Goal: Task Accomplishment & Management: Manage account settings

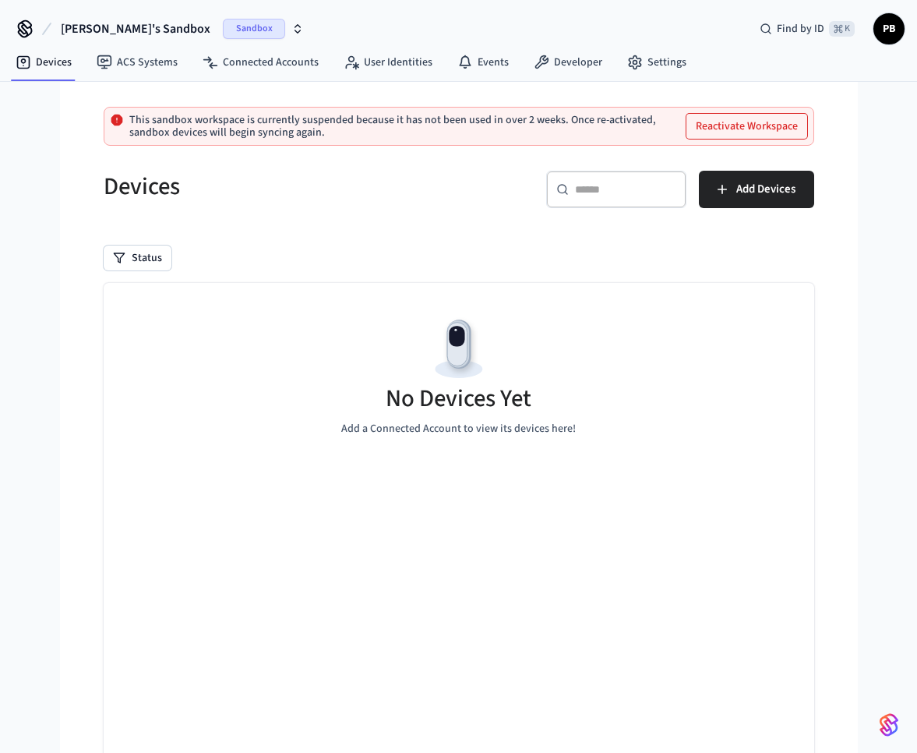
click at [234, 35] on div "Sandbox" at bounding box center [263, 29] width 81 height 20
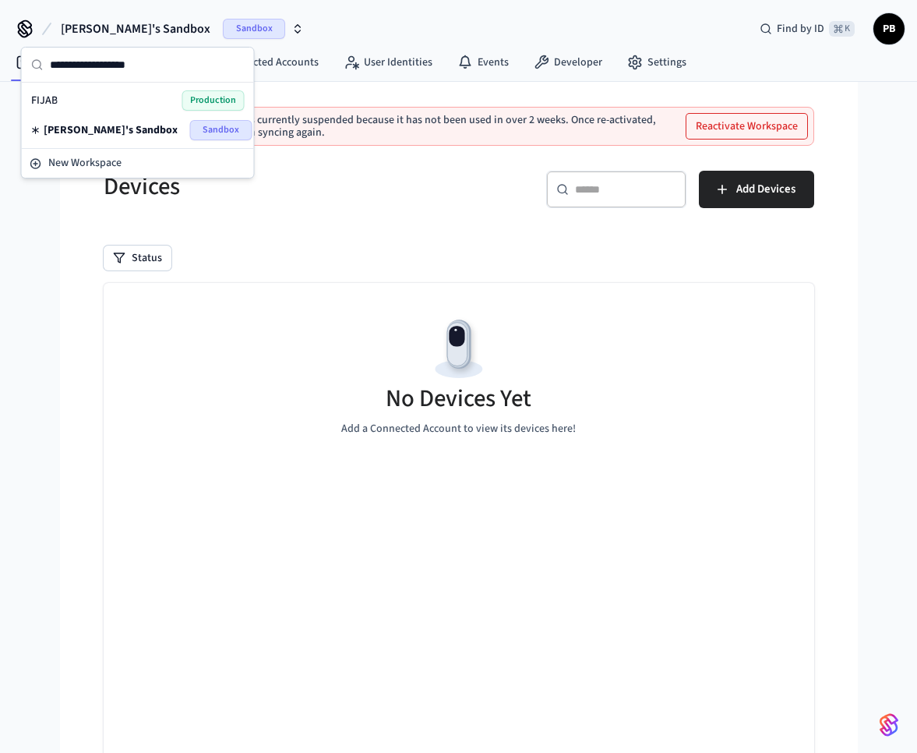
click at [126, 107] on div "FIJAB Production" at bounding box center [138, 100] width 214 height 20
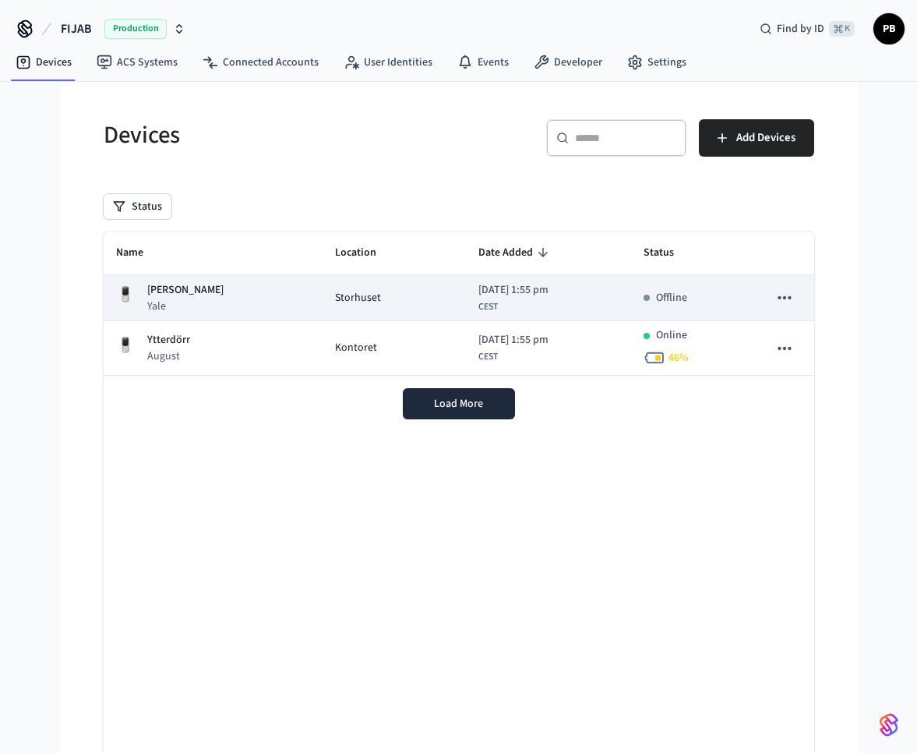
click at [266, 305] on td "[PERSON_NAME] Yale" at bounding box center [214, 298] width 220 height 46
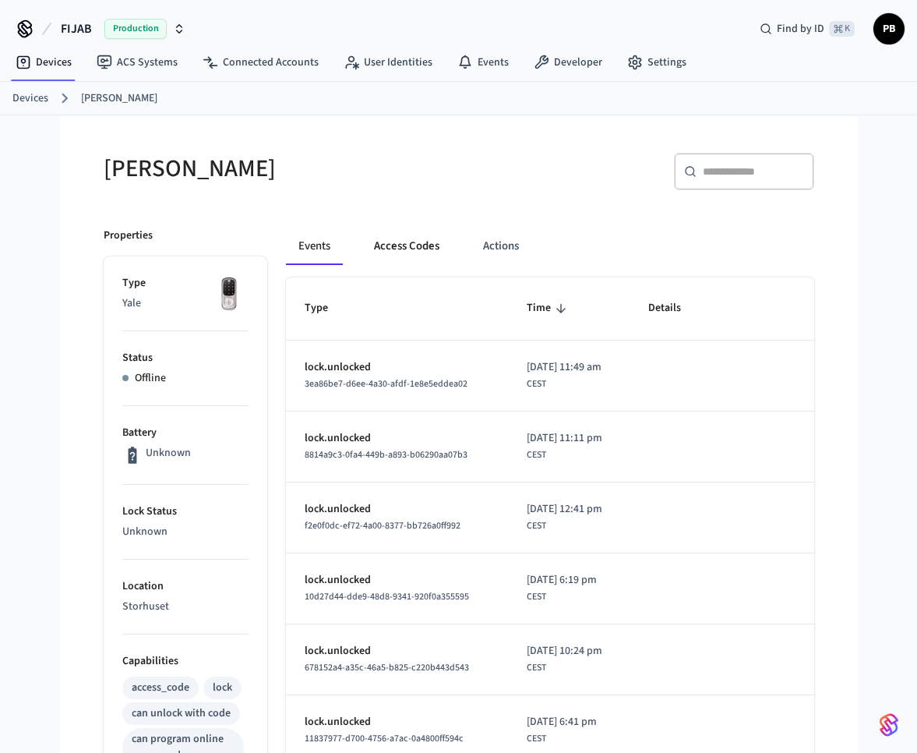
click at [403, 261] on button "Access Codes" at bounding box center [407, 246] width 90 height 37
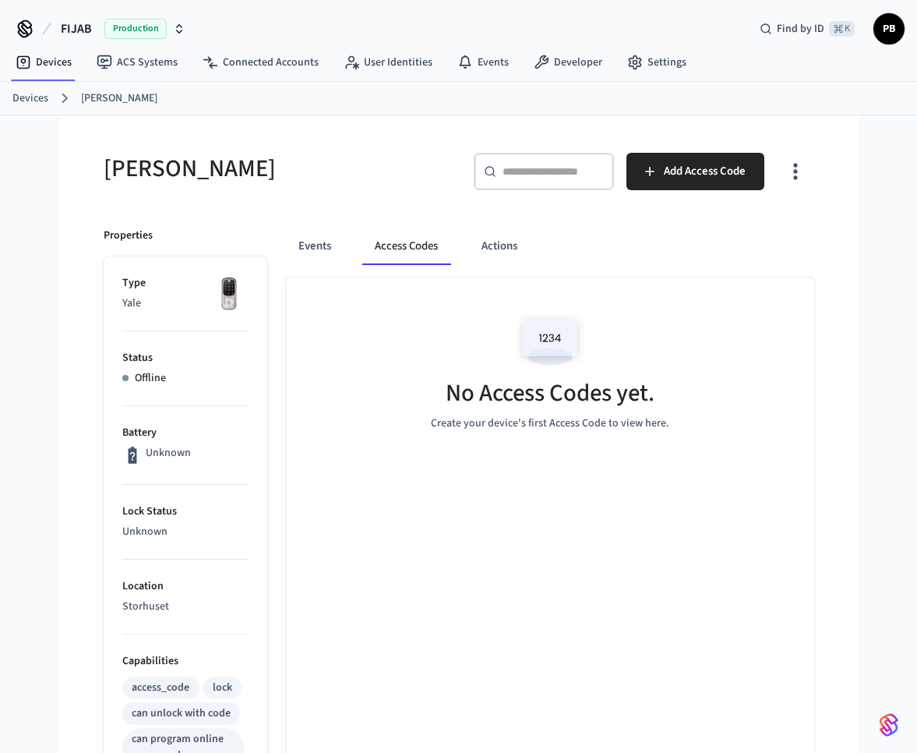
click at [40, 101] on link "Devices" at bounding box center [30, 98] width 36 height 16
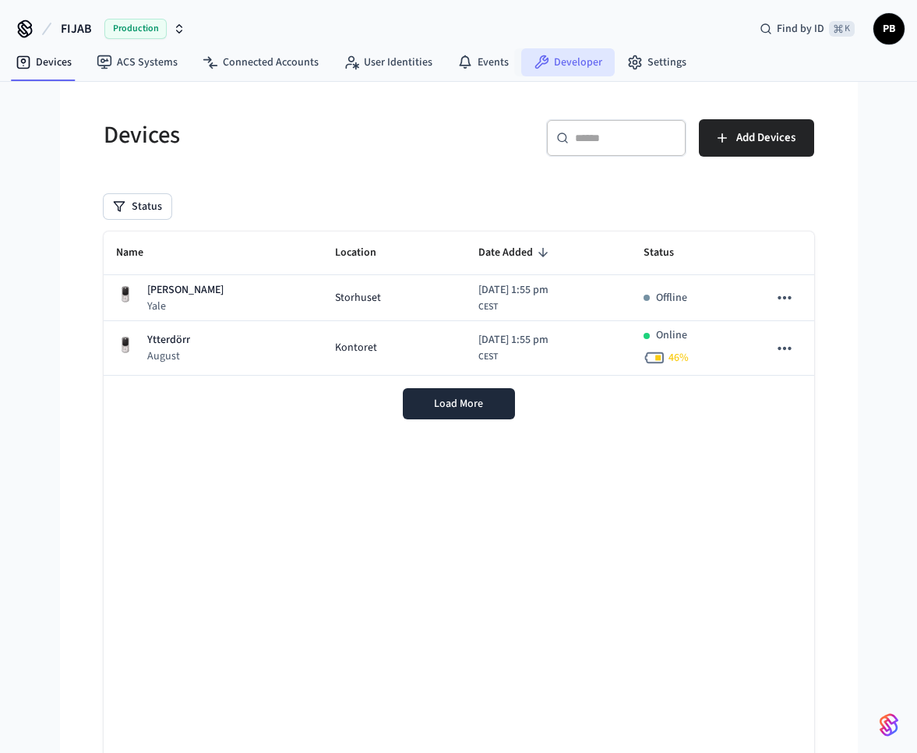
click at [544, 60] on link "Developer" at bounding box center [568, 62] width 94 height 28
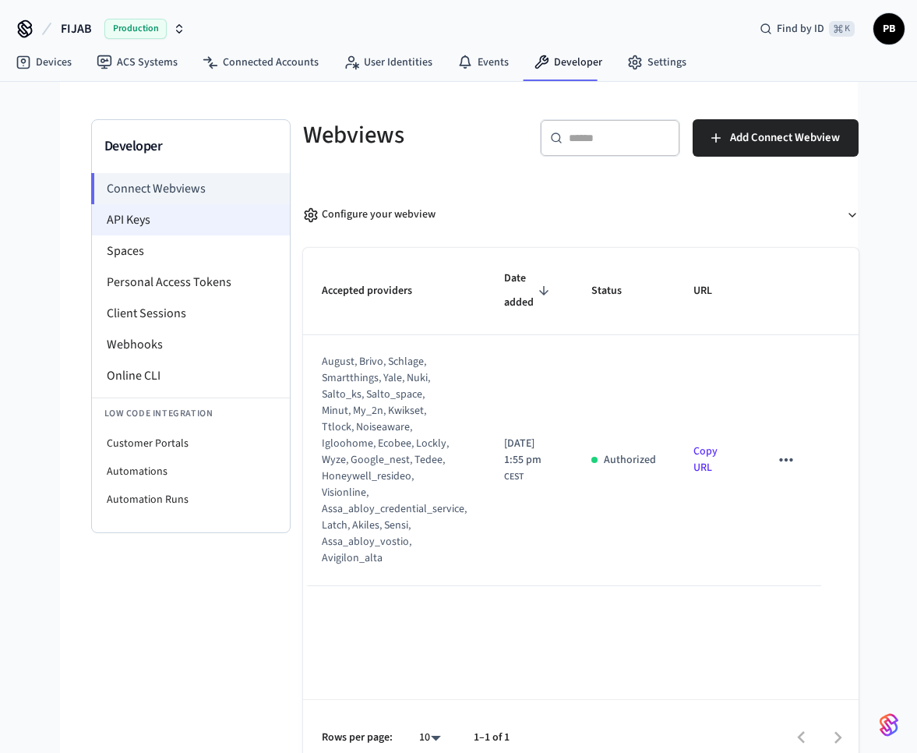
click at [184, 214] on li "API Keys" at bounding box center [191, 219] width 198 height 31
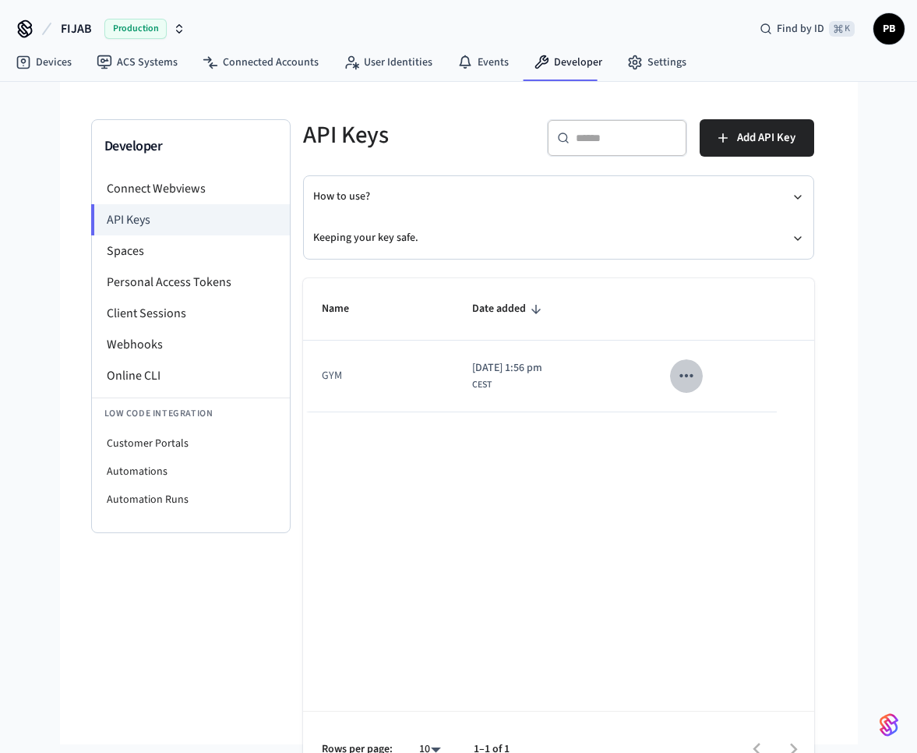
click at [697, 380] on icon "sticky table" at bounding box center [686, 376] width 20 height 20
click at [537, 363] on div at bounding box center [458, 376] width 917 height 753
click at [697, 376] on icon "sticky table" at bounding box center [686, 376] width 20 height 20
click at [722, 478] on li "Delete" at bounding box center [732, 479] width 74 height 49
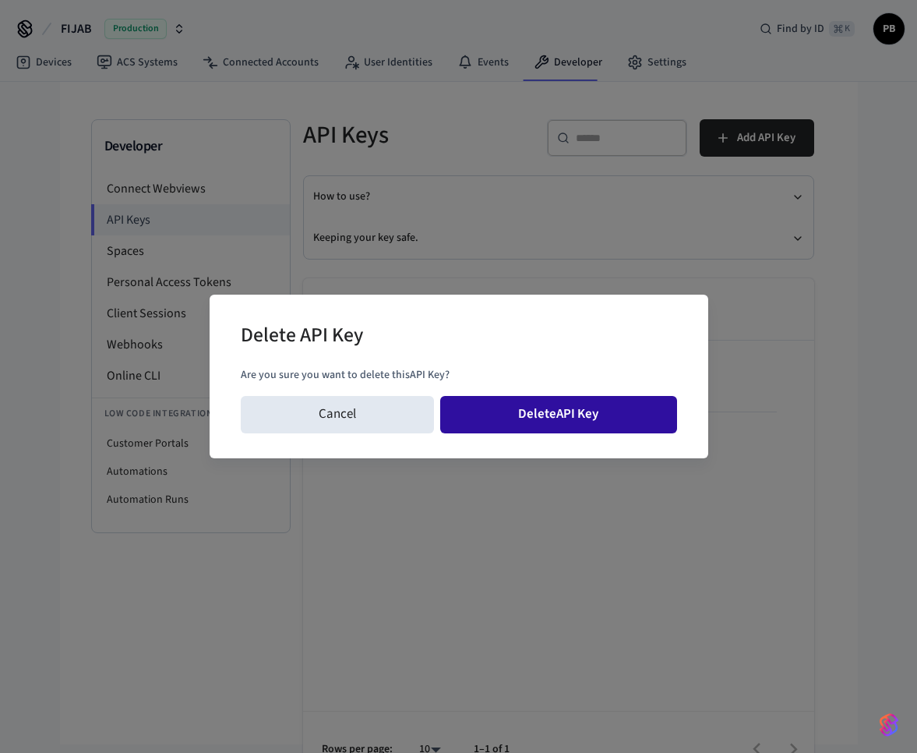
click at [513, 414] on button "Delete API Key" at bounding box center [558, 414] width 237 height 37
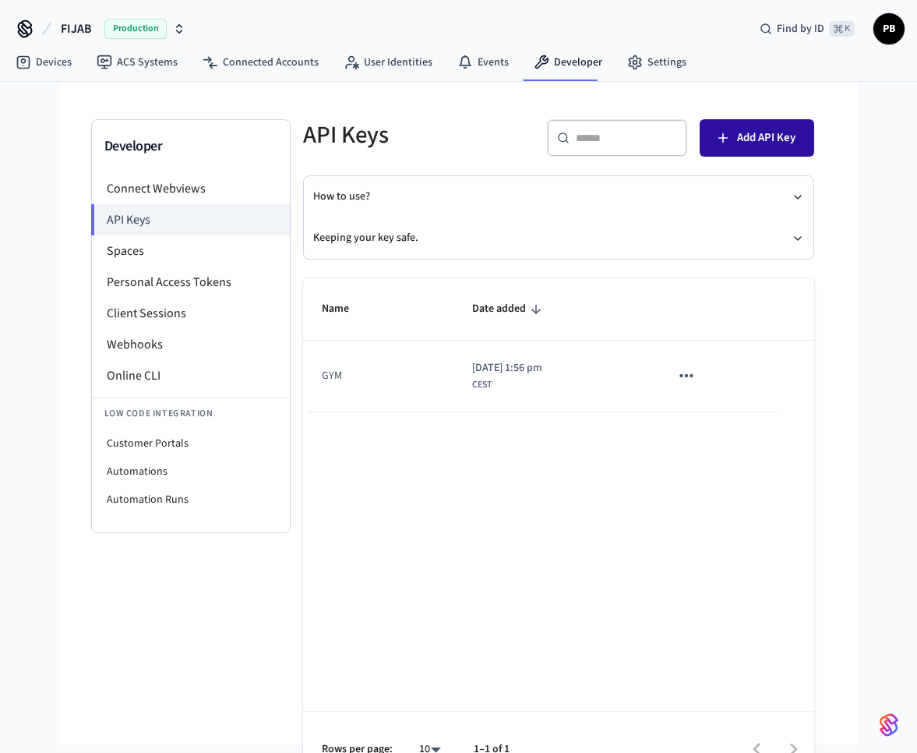
click at [775, 149] on button "Add API Key" at bounding box center [757, 137] width 115 height 37
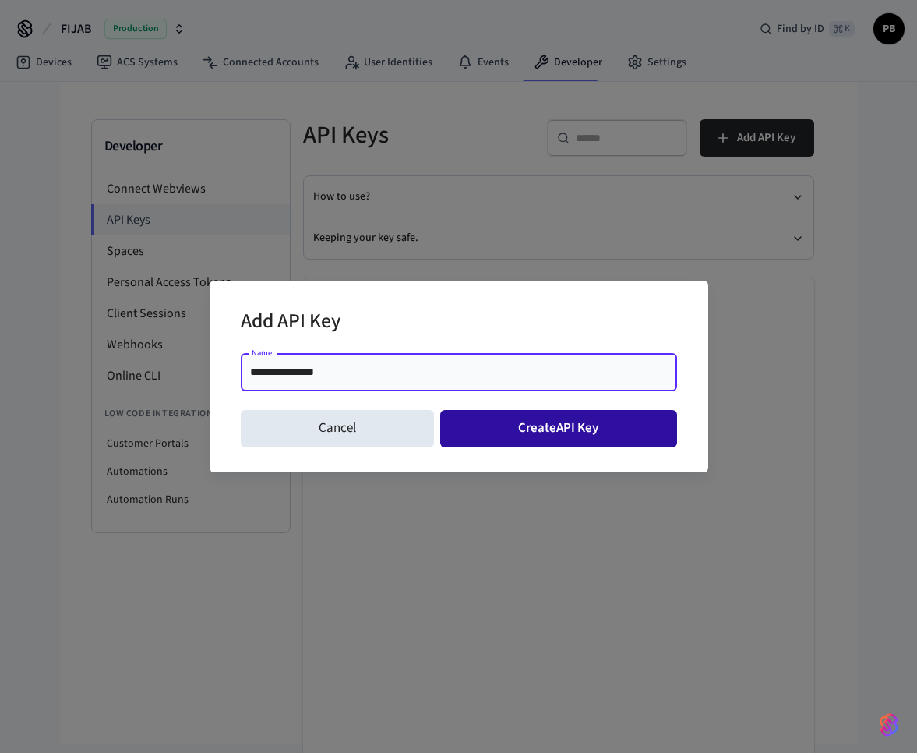
type input "**********"
click at [497, 415] on button "Create API Key" at bounding box center [558, 428] width 237 height 37
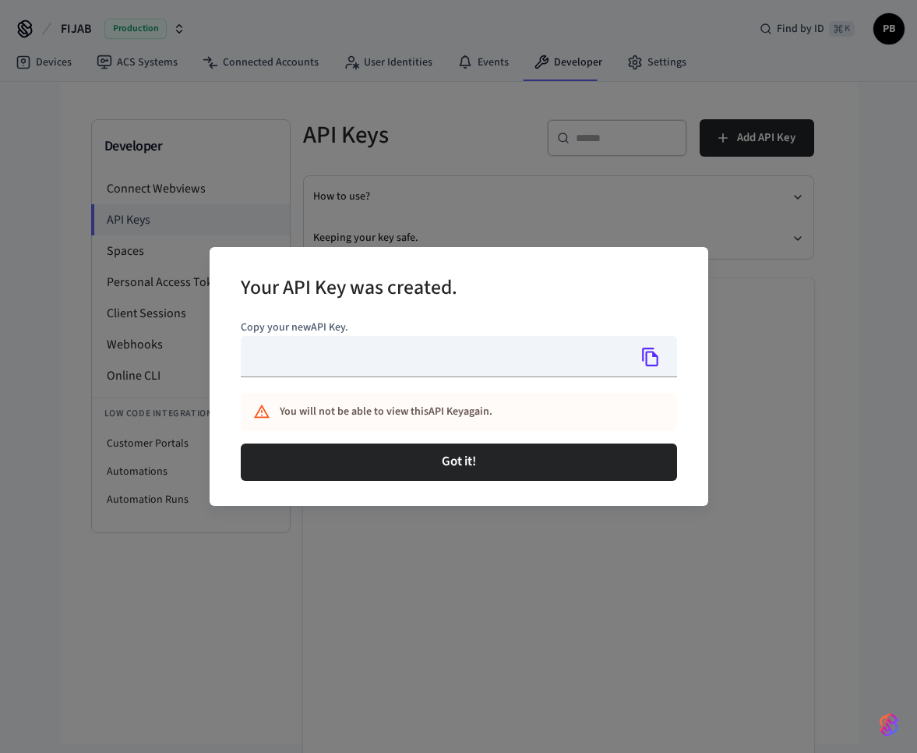
type input "**********"
click at [658, 365] on icon "Copy" at bounding box center [651, 357] width 16 height 19
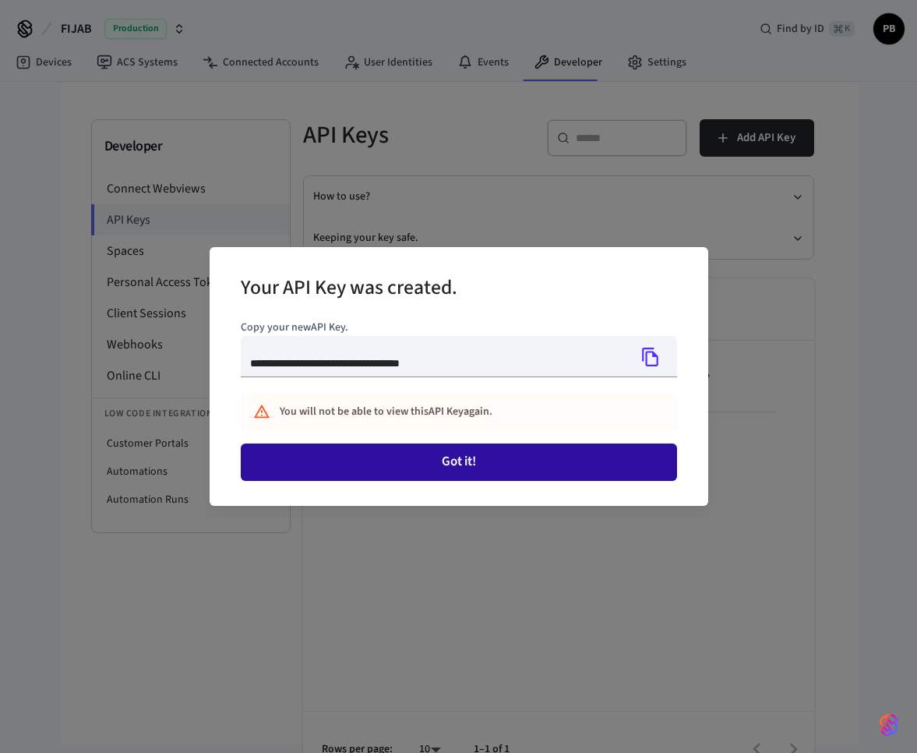
click at [516, 461] on button "Got it!" at bounding box center [459, 461] width 436 height 37
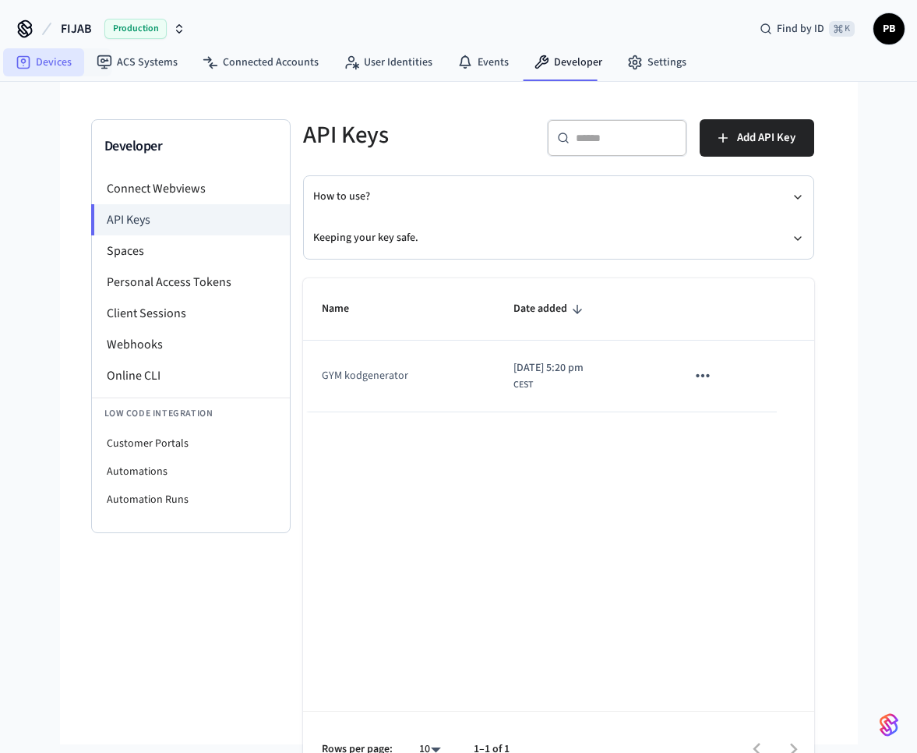
click at [46, 71] on link "Devices" at bounding box center [43, 62] width 81 height 28
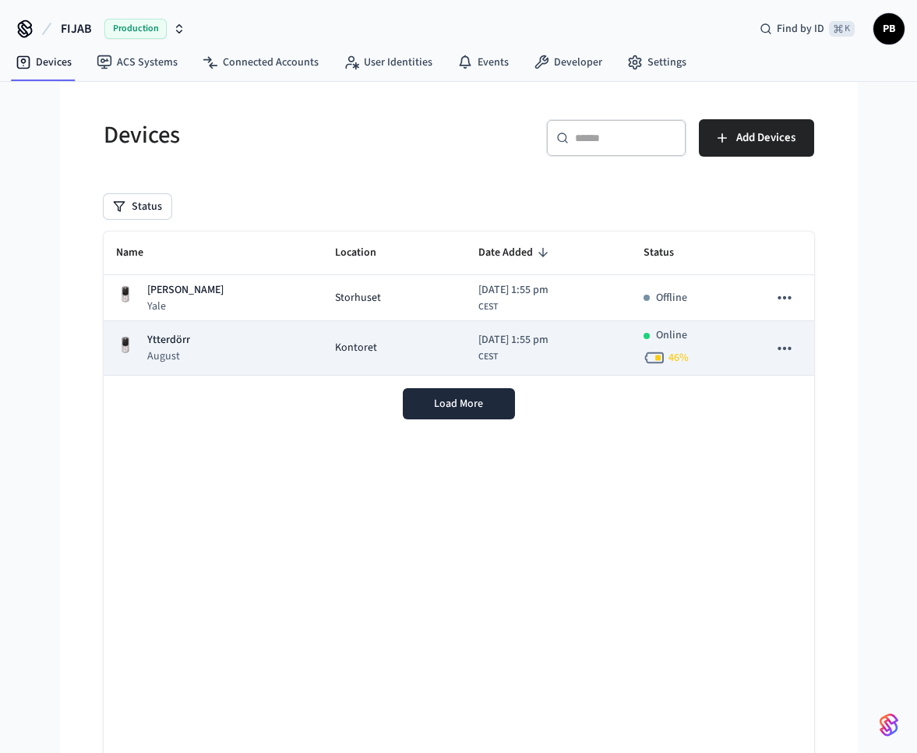
click at [323, 346] on td "Kontoret" at bounding box center [394, 348] width 143 height 55
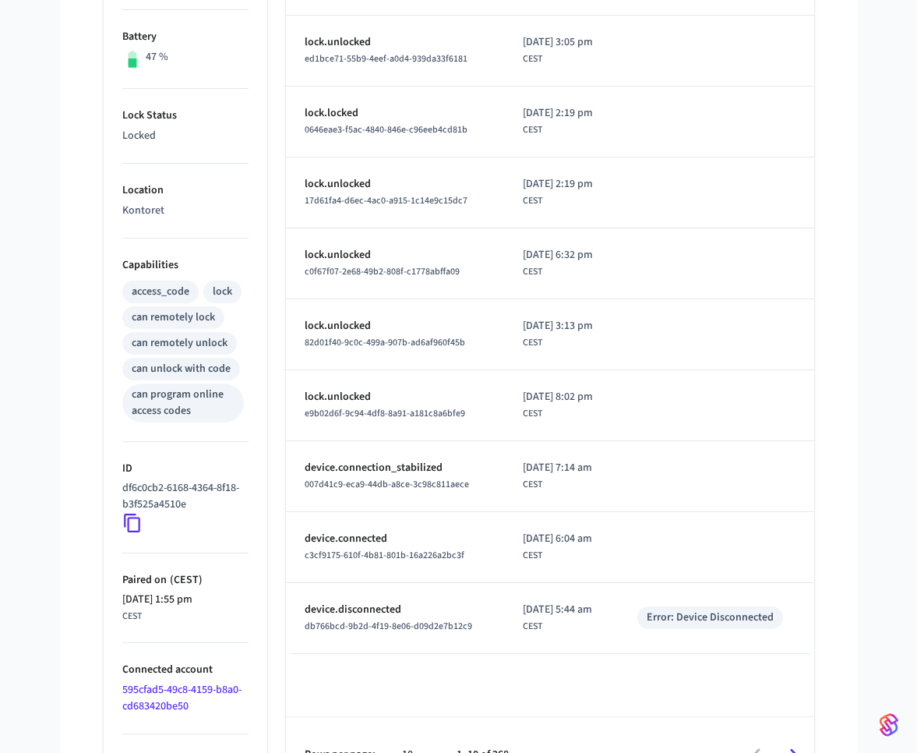
scroll to position [435, 0]
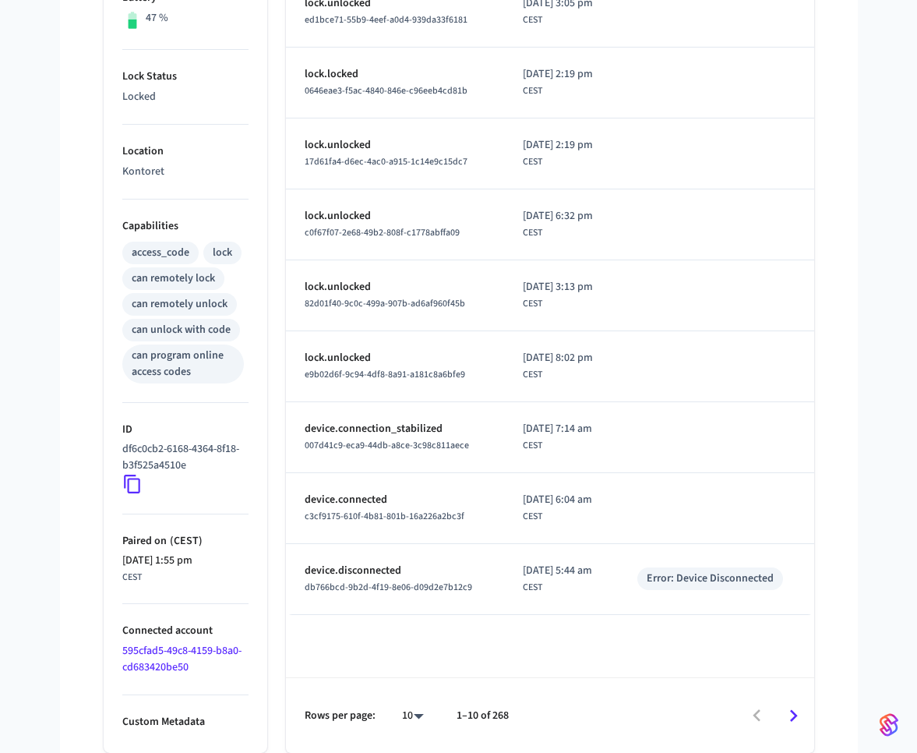
click at [136, 489] on icon at bounding box center [132, 484] width 20 height 20
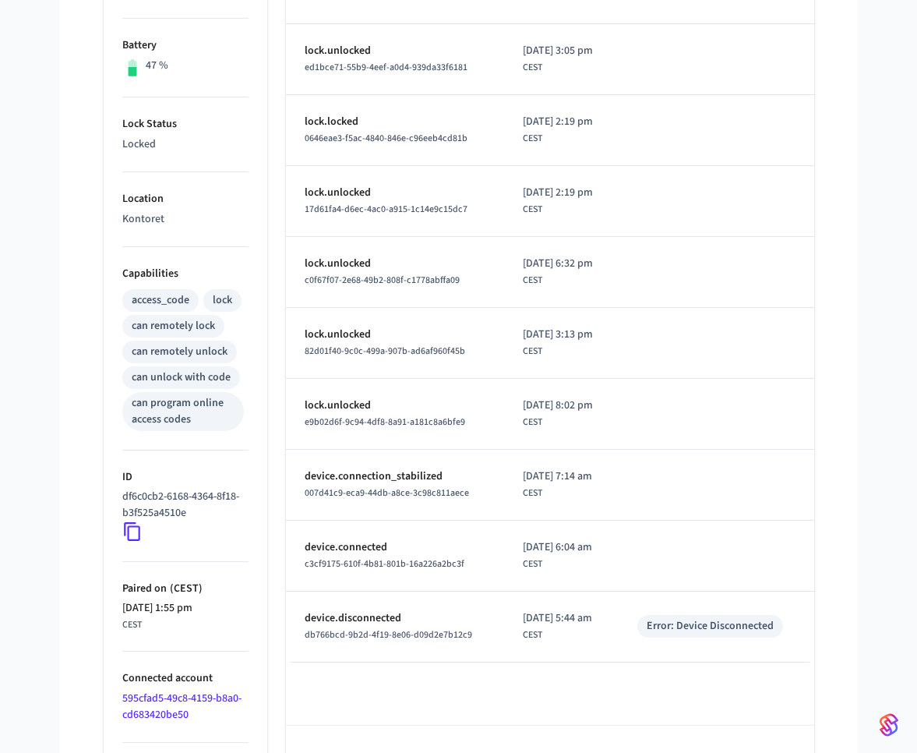
scroll to position [386, 0]
click at [131, 532] on icon at bounding box center [132, 533] width 20 height 20
